Goal: Information Seeking & Learning: Learn about a topic

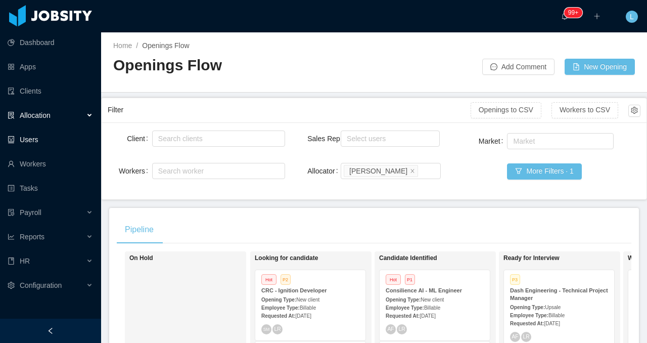
scroll to position [0, 130]
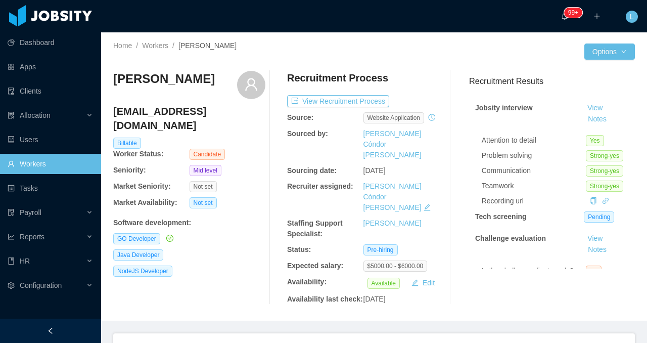
scroll to position [93, 0]
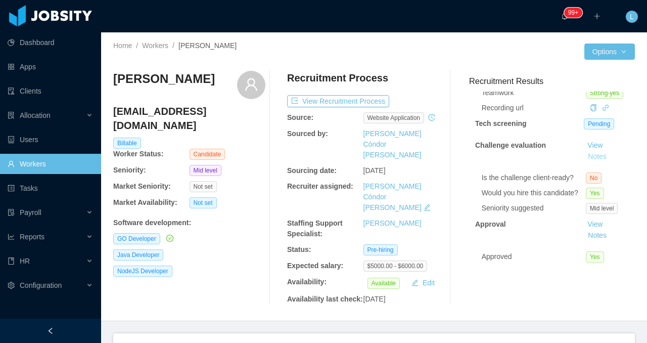
click at [598, 156] on button "Notes" at bounding box center [597, 157] width 27 height 12
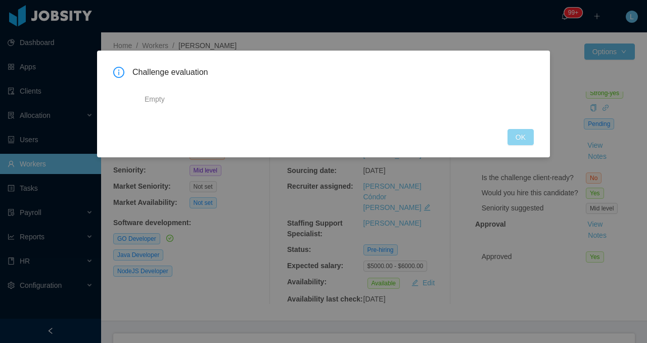
click at [514, 144] on button "OK" at bounding box center [520, 137] width 26 height 16
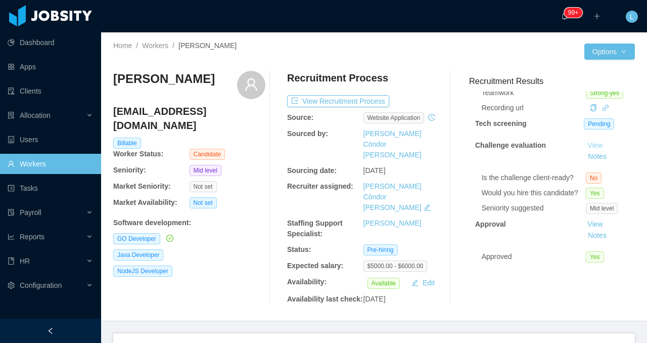
click at [594, 143] on link "View" at bounding box center [595, 145] width 22 height 8
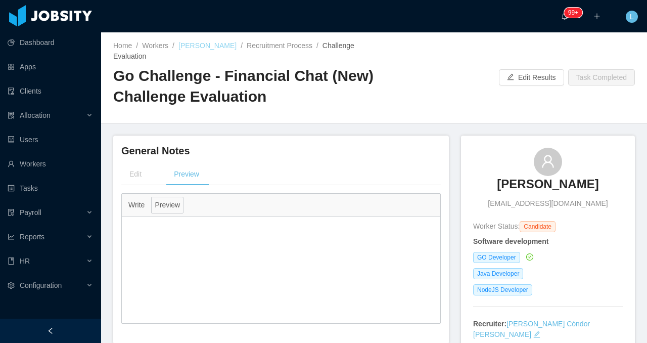
click at [217, 44] on link "Hernán Fiorini" at bounding box center [207, 45] width 58 height 8
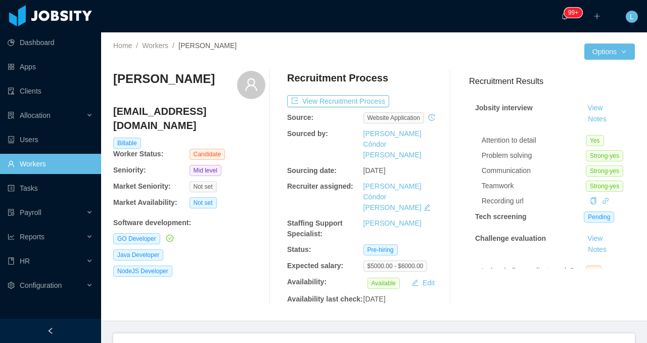
click at [169, 73] on h3 "Hernán Fiorini" at bounding box center [164, 79] width 102 height 16
copy div "Hernán Fiorini"
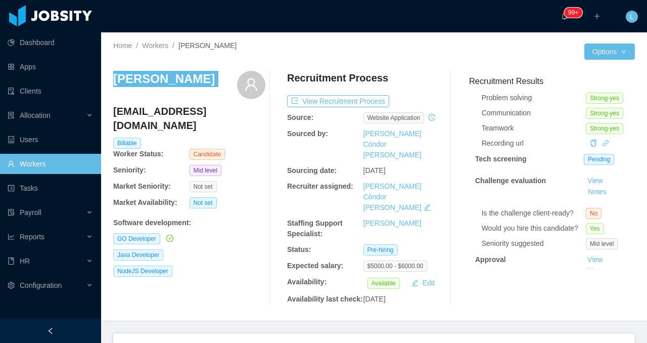
scroll to position [93, 0]
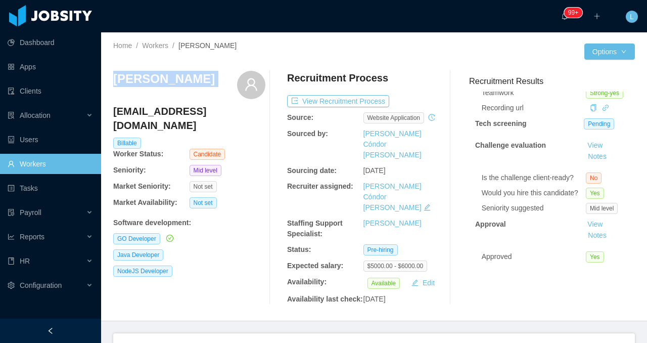
click at [625, 333] on span at bounding box center [626, 347] width 16 height 28
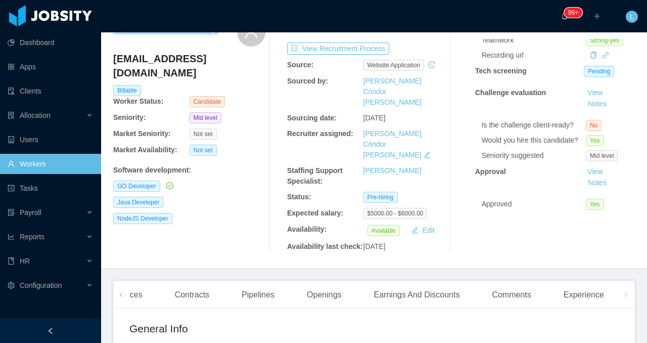
scroll to position [58, 0]
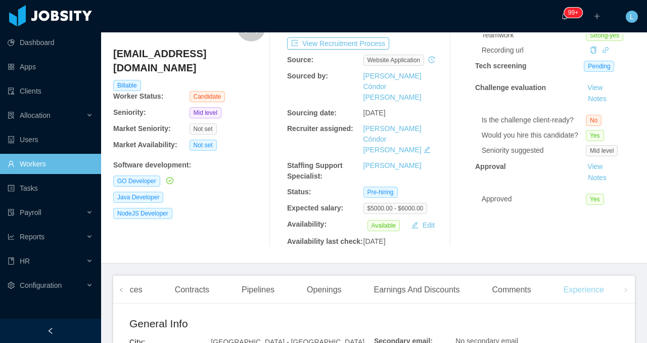
click at [603, 287] on div "Experience" at bounding box center [583, 289] width 57 height 28
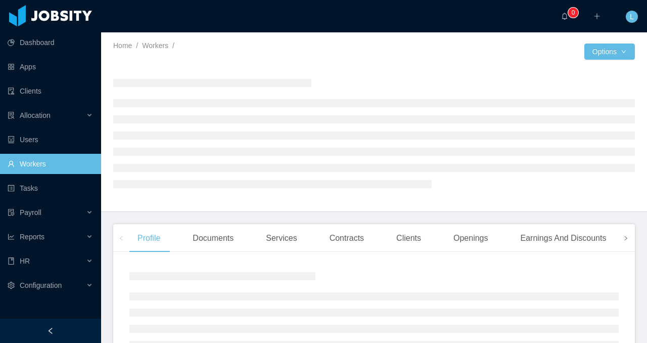
click at [626, 240] on icon "icon: right" at bounding box center [625, 237] width 5 height 5
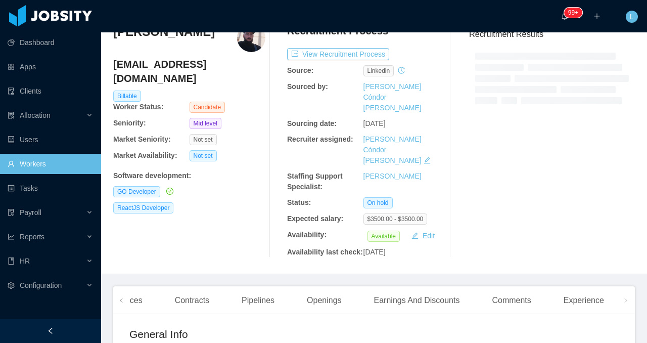
scroll to position [64, 0]
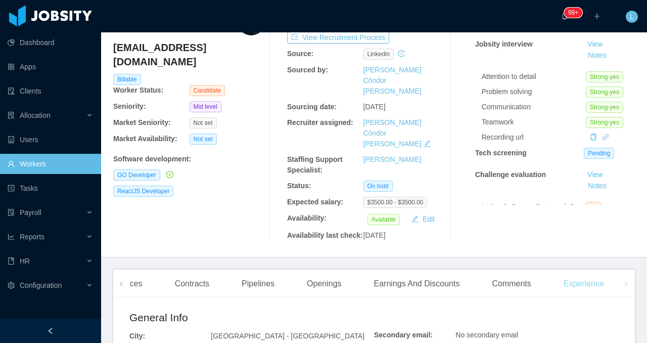
click at [597, 274] on div "Experience" at bounding box center [583, 283] width 57 height 28
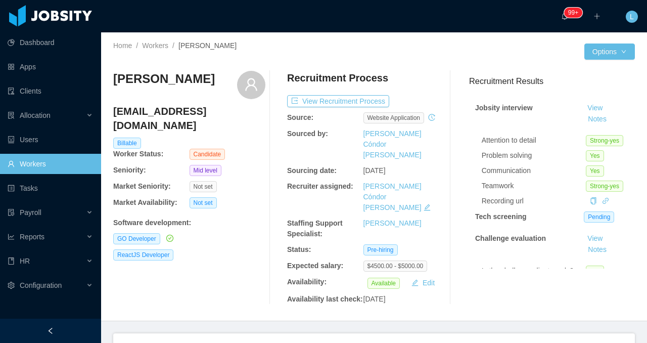
scroll to position [93, 0]
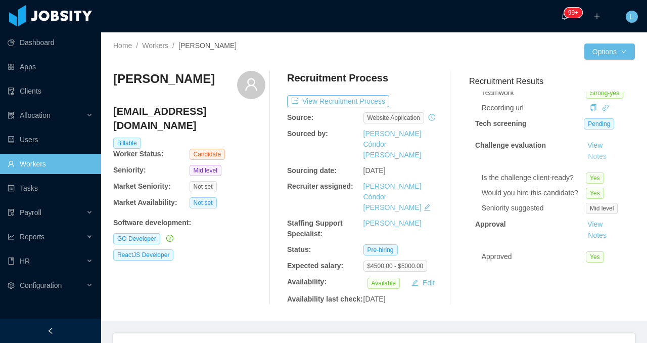
click at [593, 154] on button "Notes" at bounding box center [597, 157] width 27 height 12
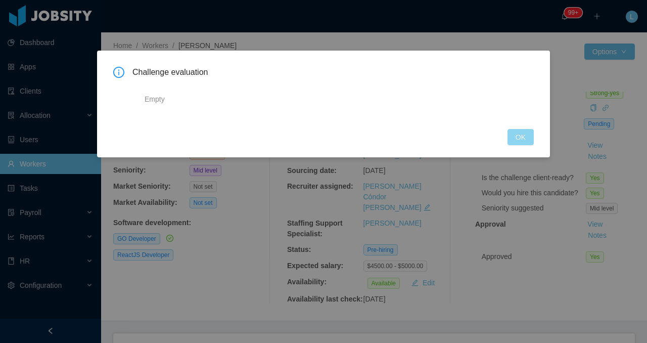
click at [514, 137] on button "OK" at bounding box center [520, 137] width 26 height 16
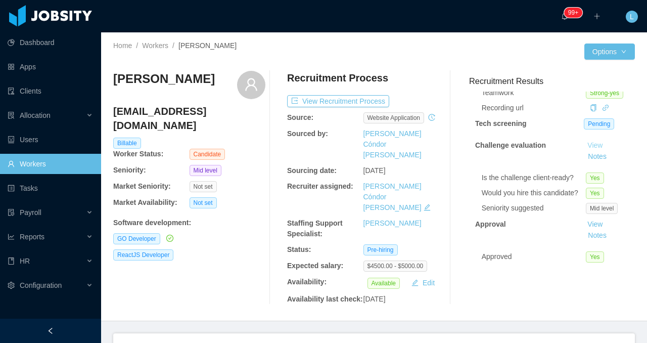
click at [597, 145] on link "View" at bounding box center [595, 145] width 22 height 8
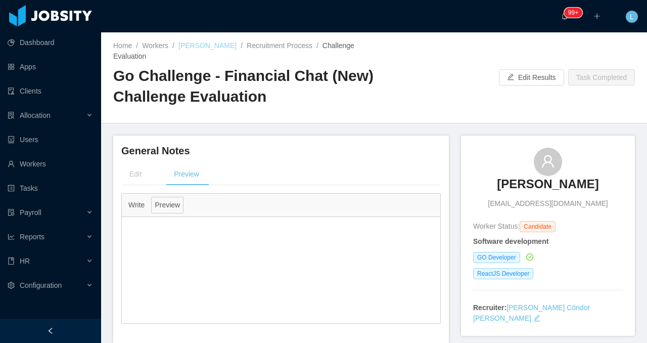
click at [211, 47] on link "[PERSON_NAME]" at bounding box center [207, 45] width 58 height 8
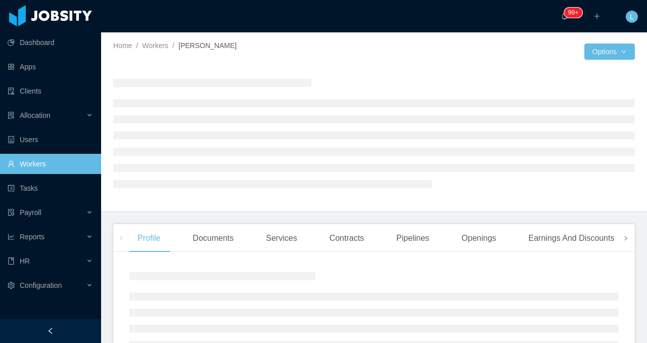
click at [627, 239] on icon "icon: right" at bounding box center [625, 237] width 5 height 5
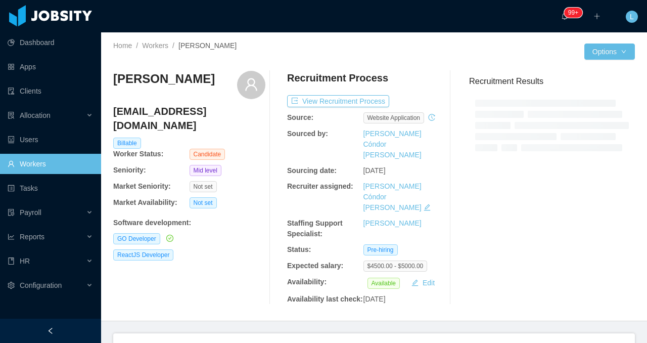
click at [595, 240] on div "Recruitment Results" at bounding box center [548, 187] width 174 height 233
click at [592, 333] on div "Experience" at bounding box center [583, 347] width 57 height 28
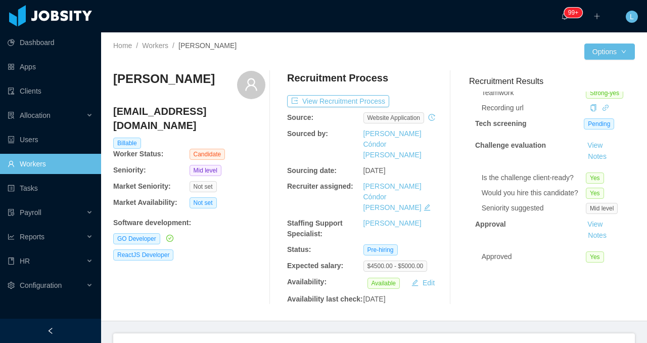
click at [175, 74] on h3 "[PERSON_NAME]" at bounding box center [164, 79] width 102 height 16
copy div "[PERSON_NAME]"
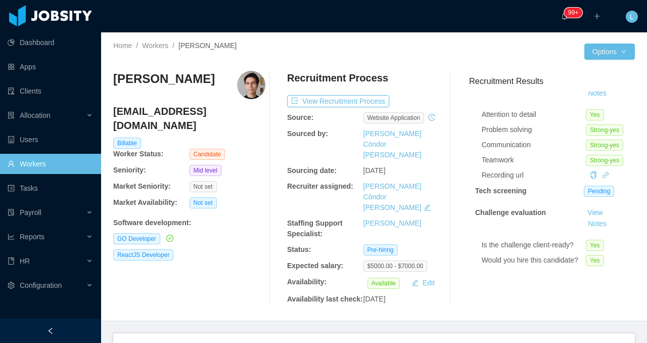
scroll to position [62, 0]
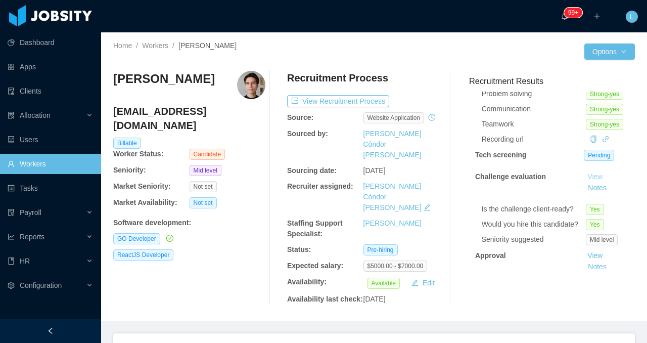
click at [593, 176] on link "View" at bounding box center [595, 176] width 22 height 8
